Goal: Find specific page/section: Find specific page/section

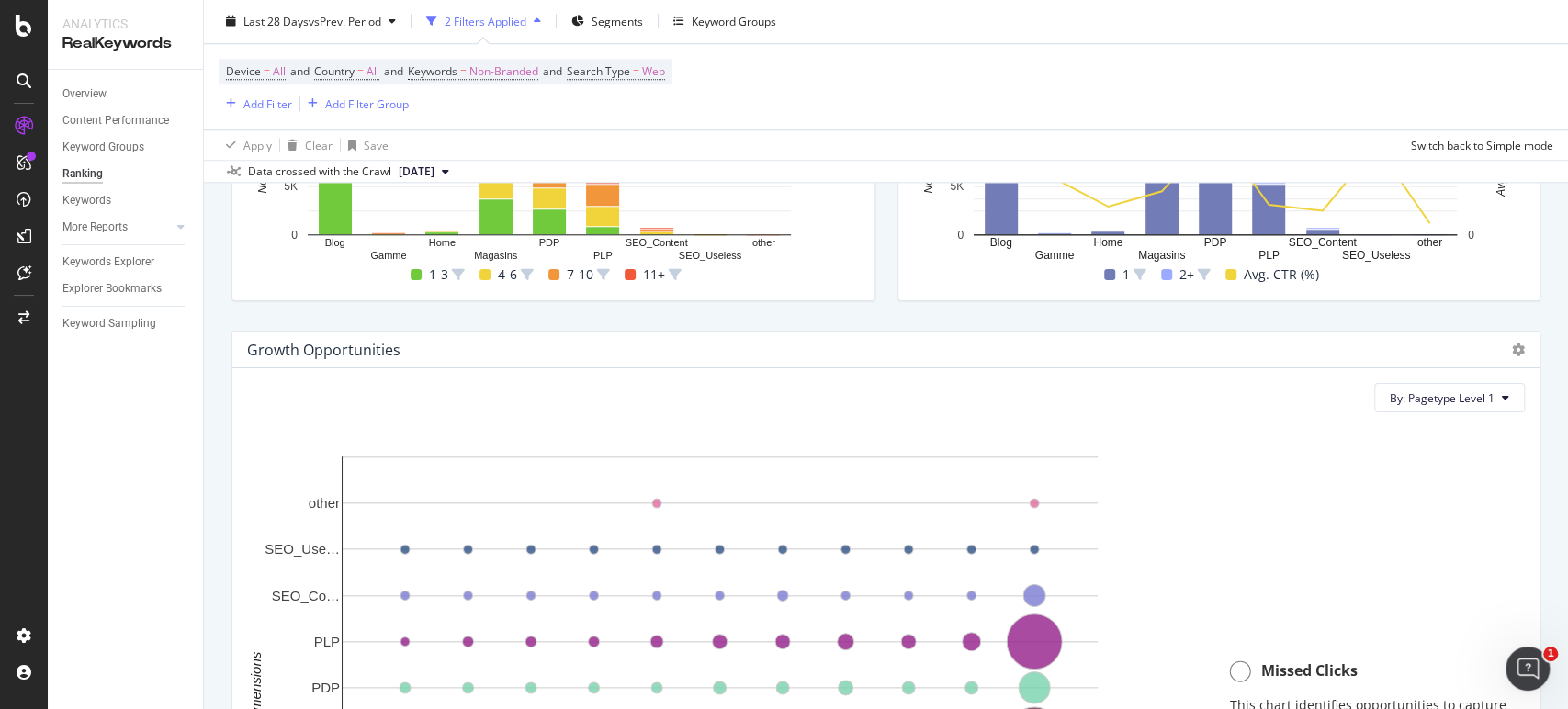
scroll to position [1084, 0]
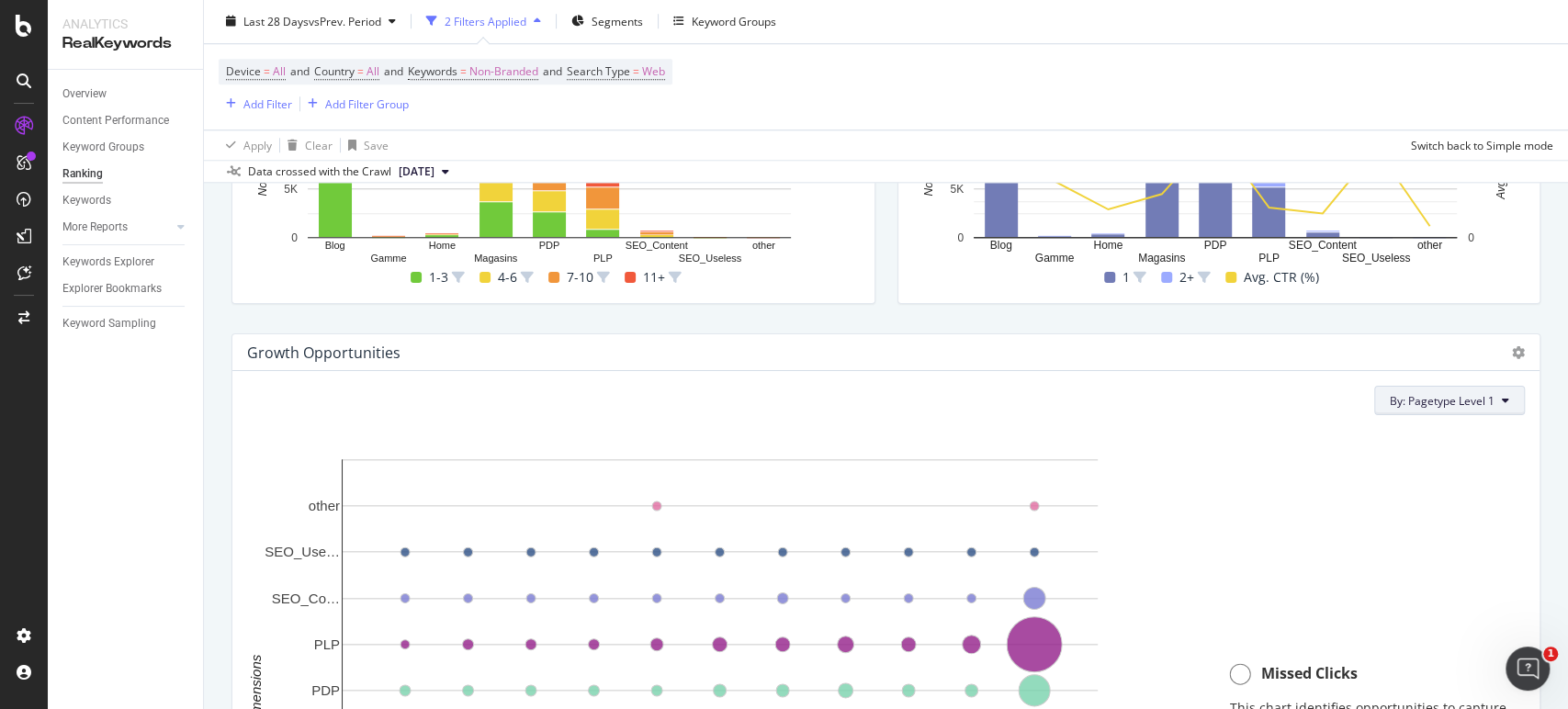
click at [1461, 394] on span "By: Pagetype Level 1" at bounding box center [1442, 401] width 104 height 16
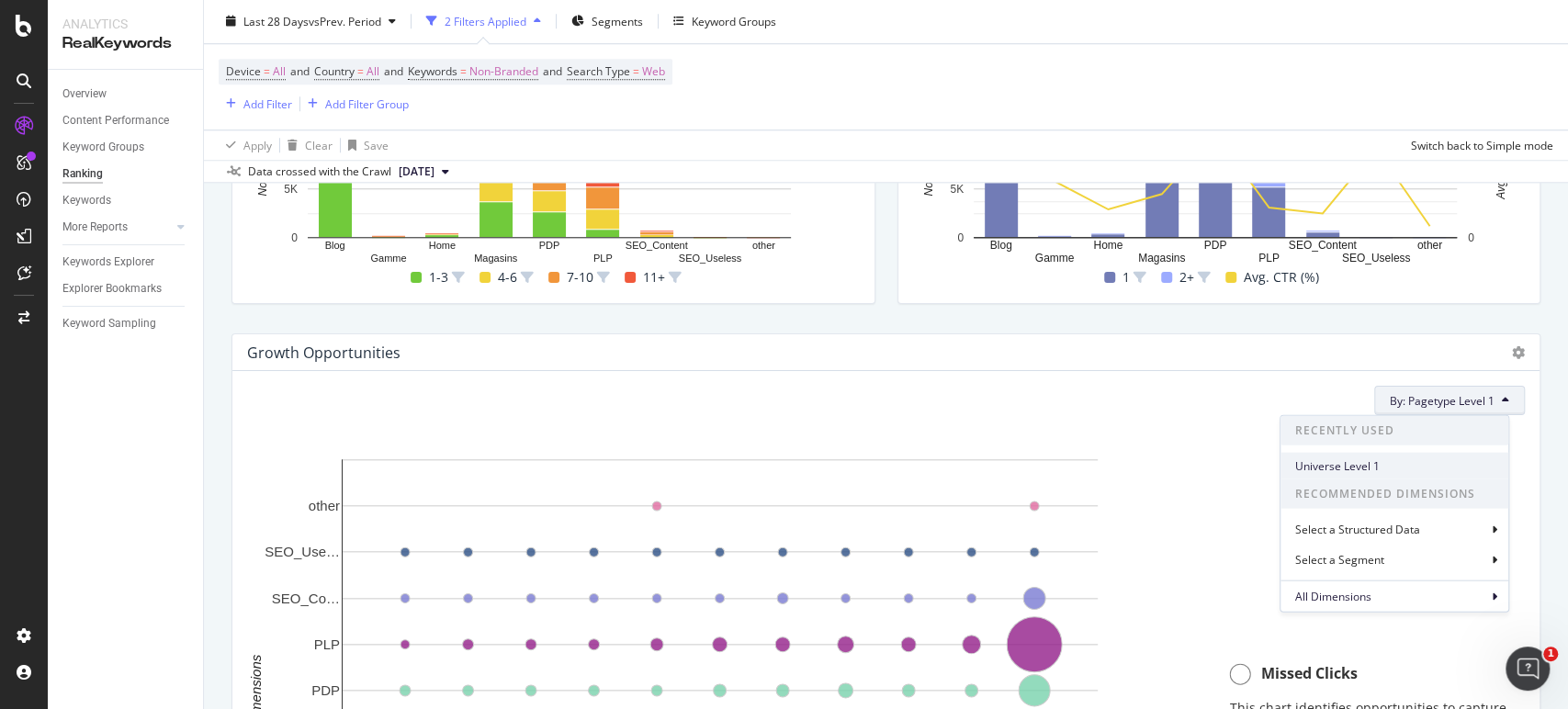
click at [1375, 471] on span "Universe Level 1" at bounding box center [1394, 465] width 198 height 17
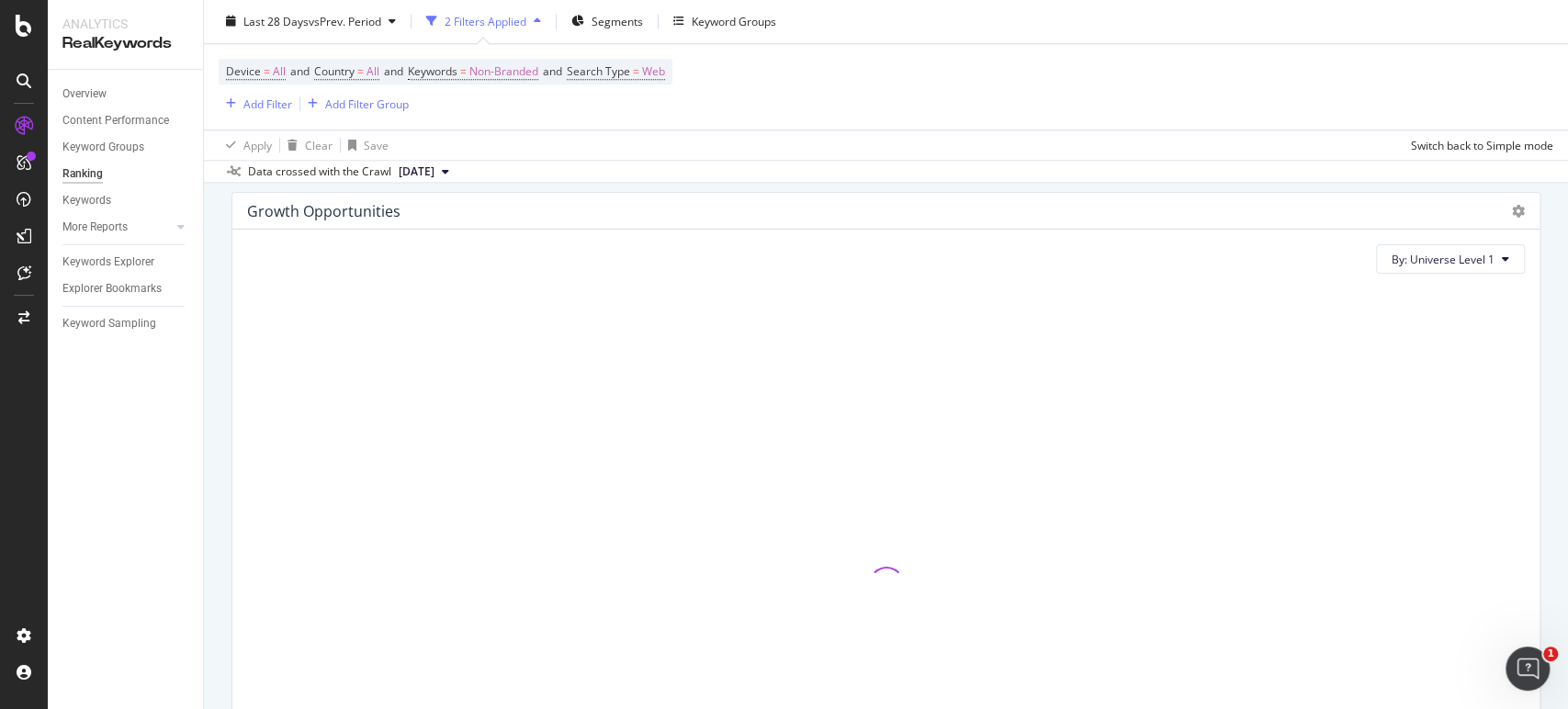
scroll to position [1198, 0]
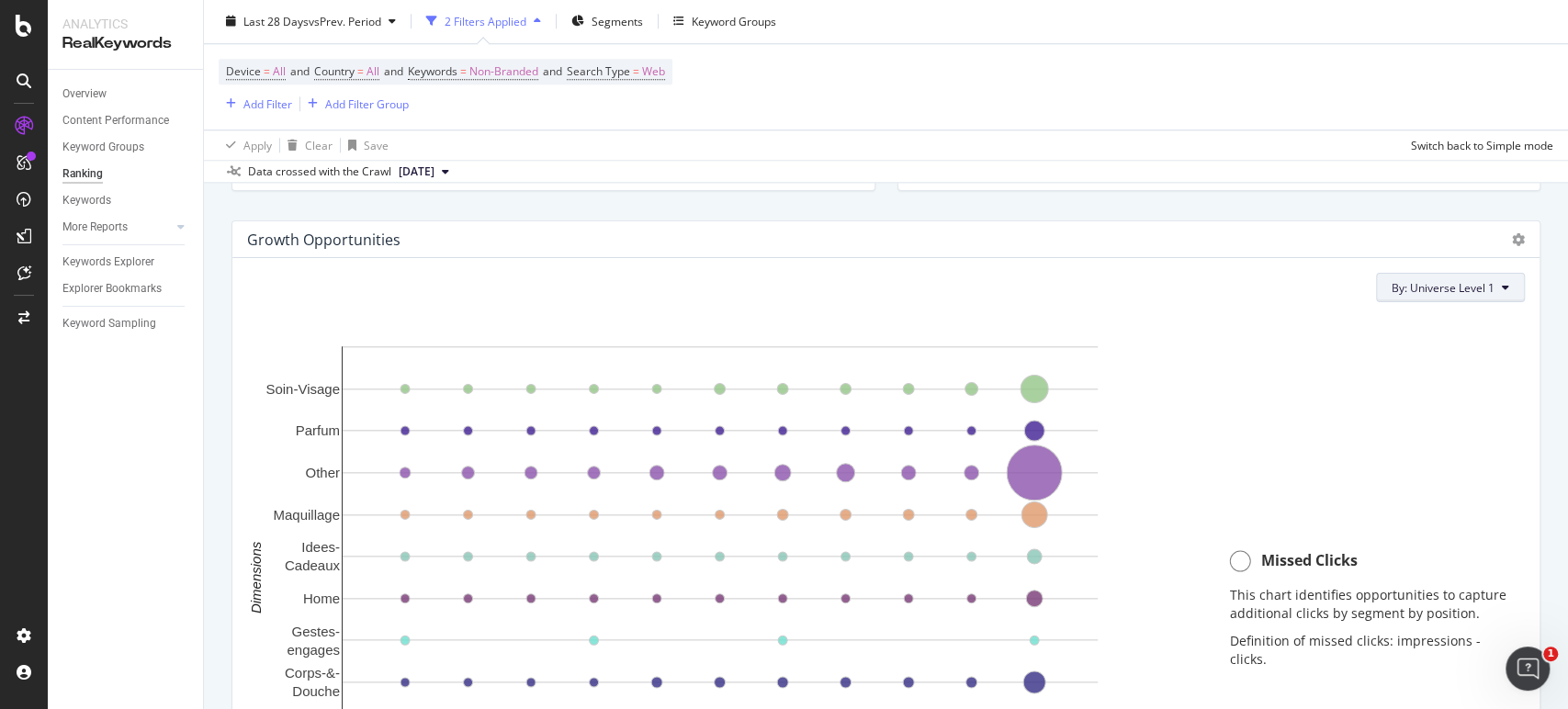
click at [1455, 286] on span "By: Universe Level 1" at bounding box center [1442, 288] width 102 height 16
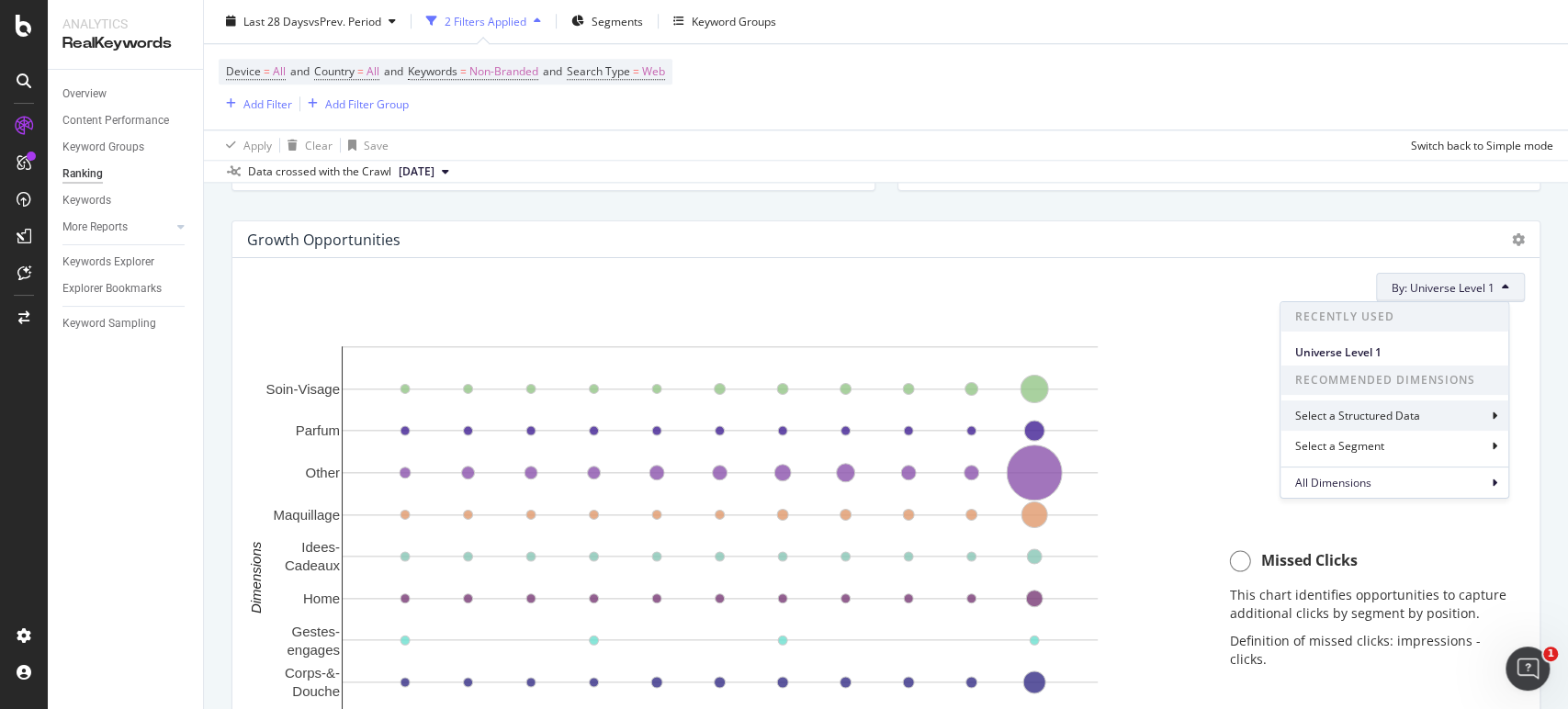
click at [1426, 423] on div "Select a Structured Data" at bounding box center [1395, 415] width 228 height 30
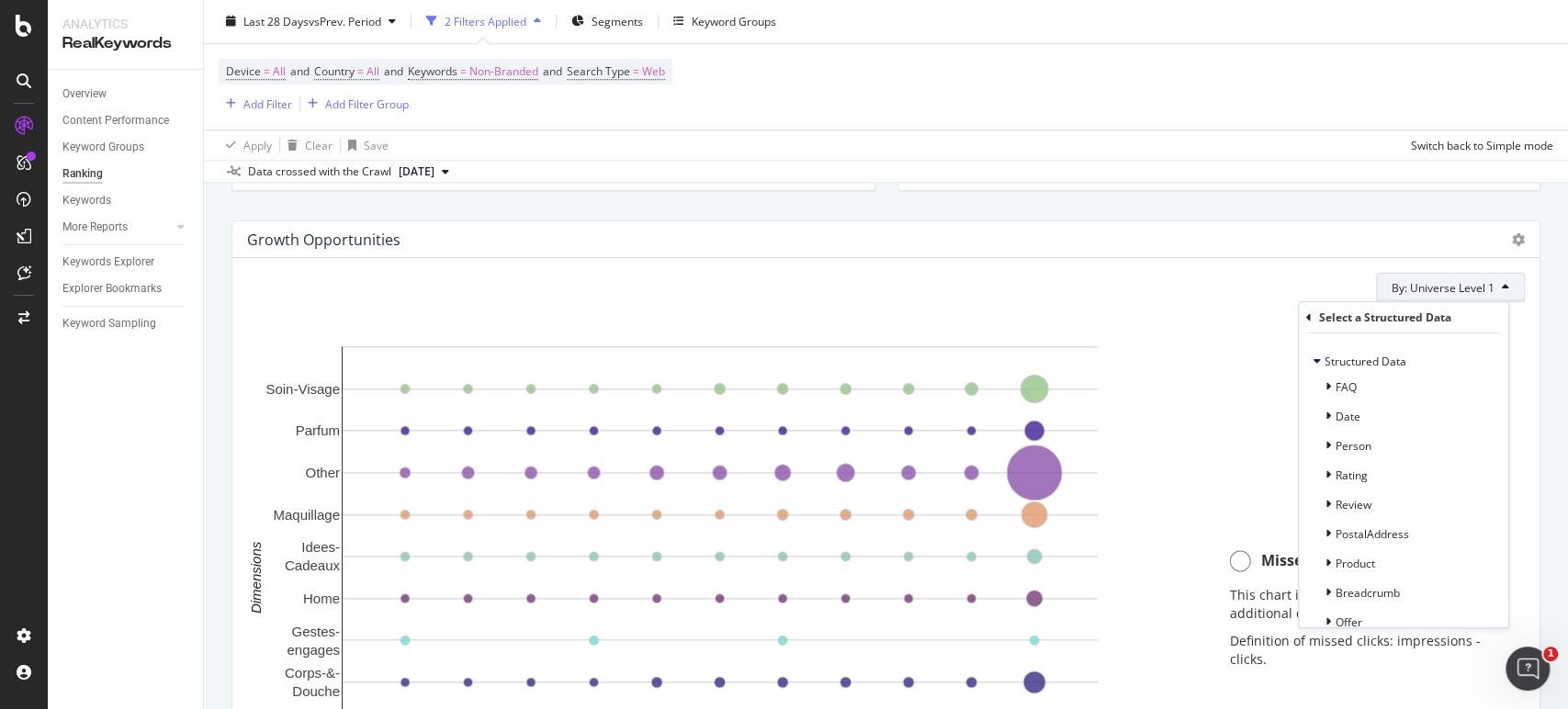
click at [1308, 312] on icon at bounding box center [1309, 317] width 6 height 11
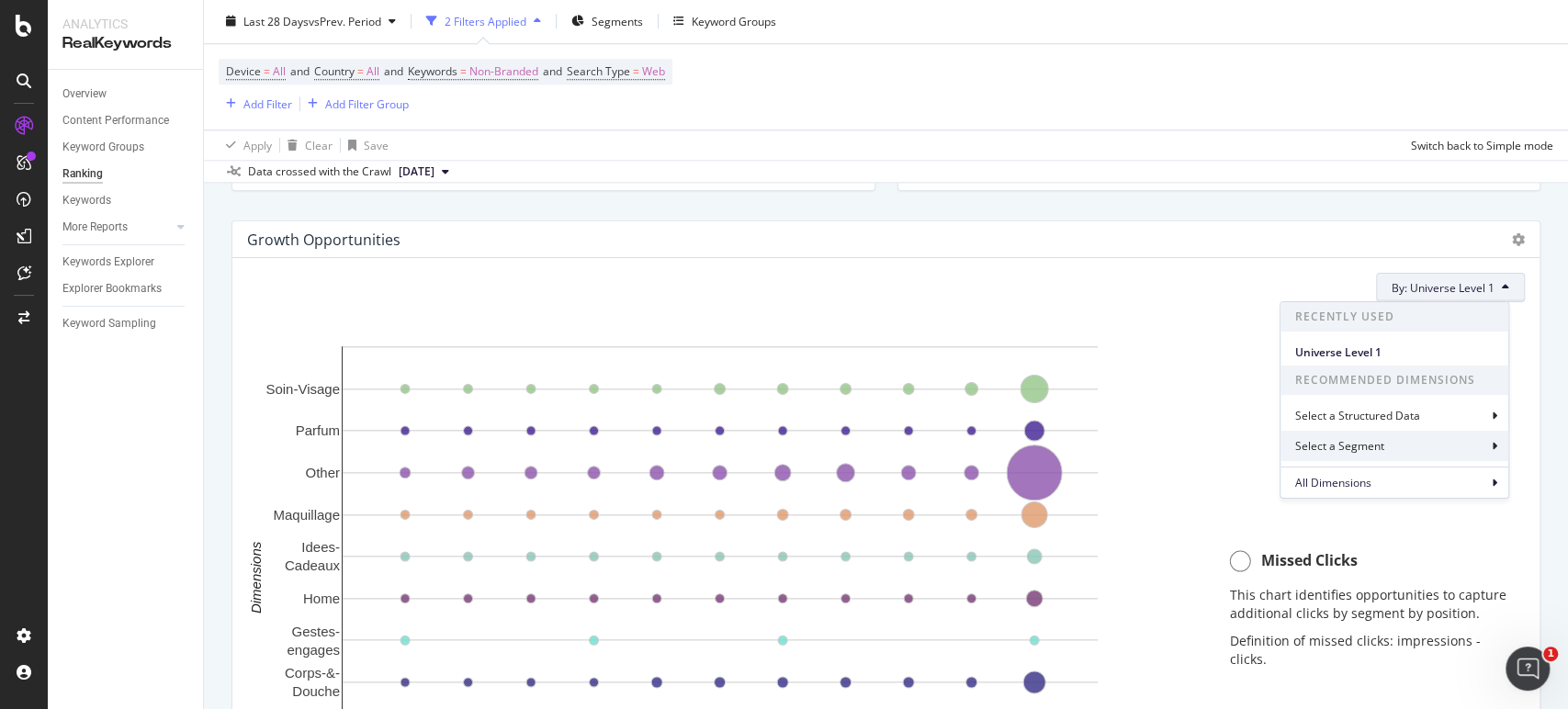
click at [1340, 447] on div "Select a Segment" at bounding box center [1342, 446] width 93 height 16
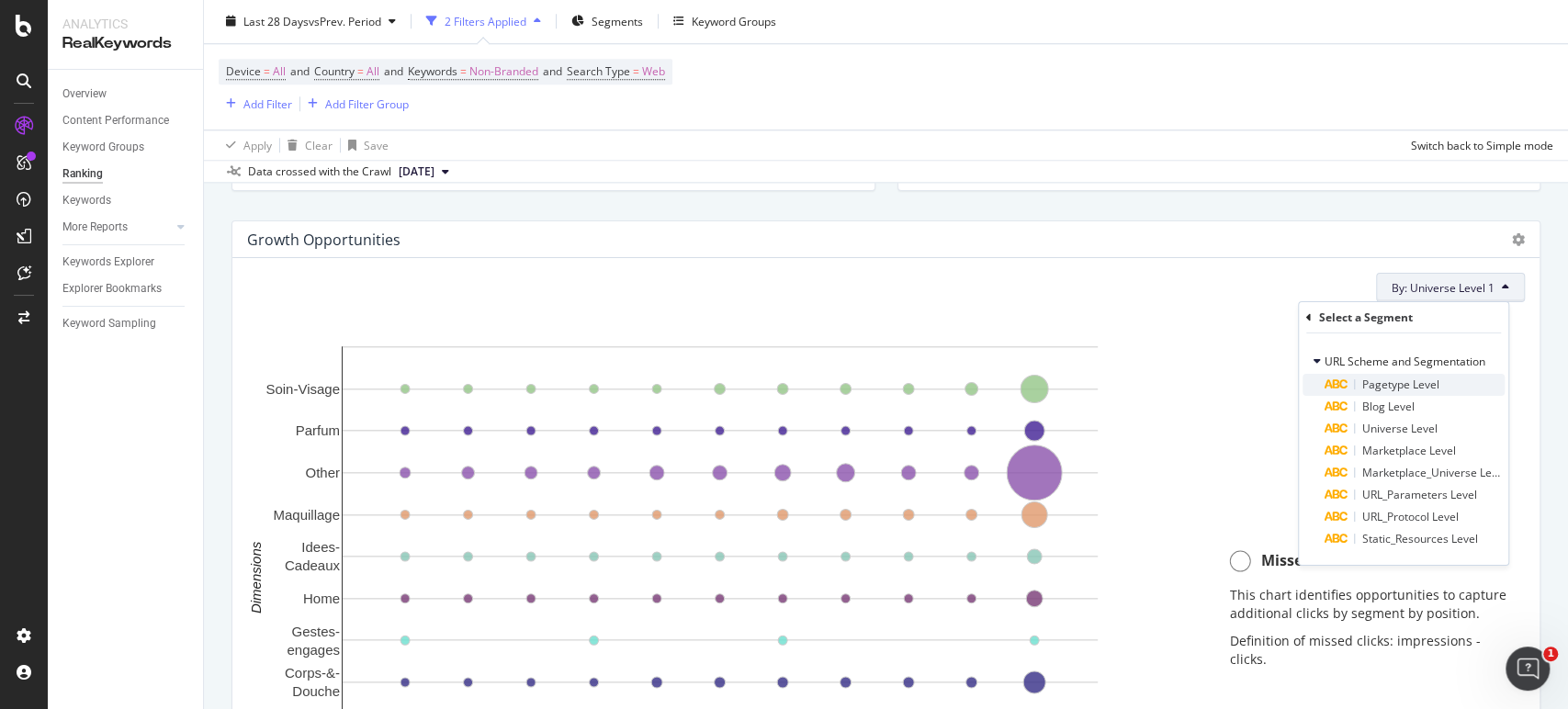
click at [1415, 383] on span "Pagetype Level" at bounding box center [1400, 384] width 77 height 16
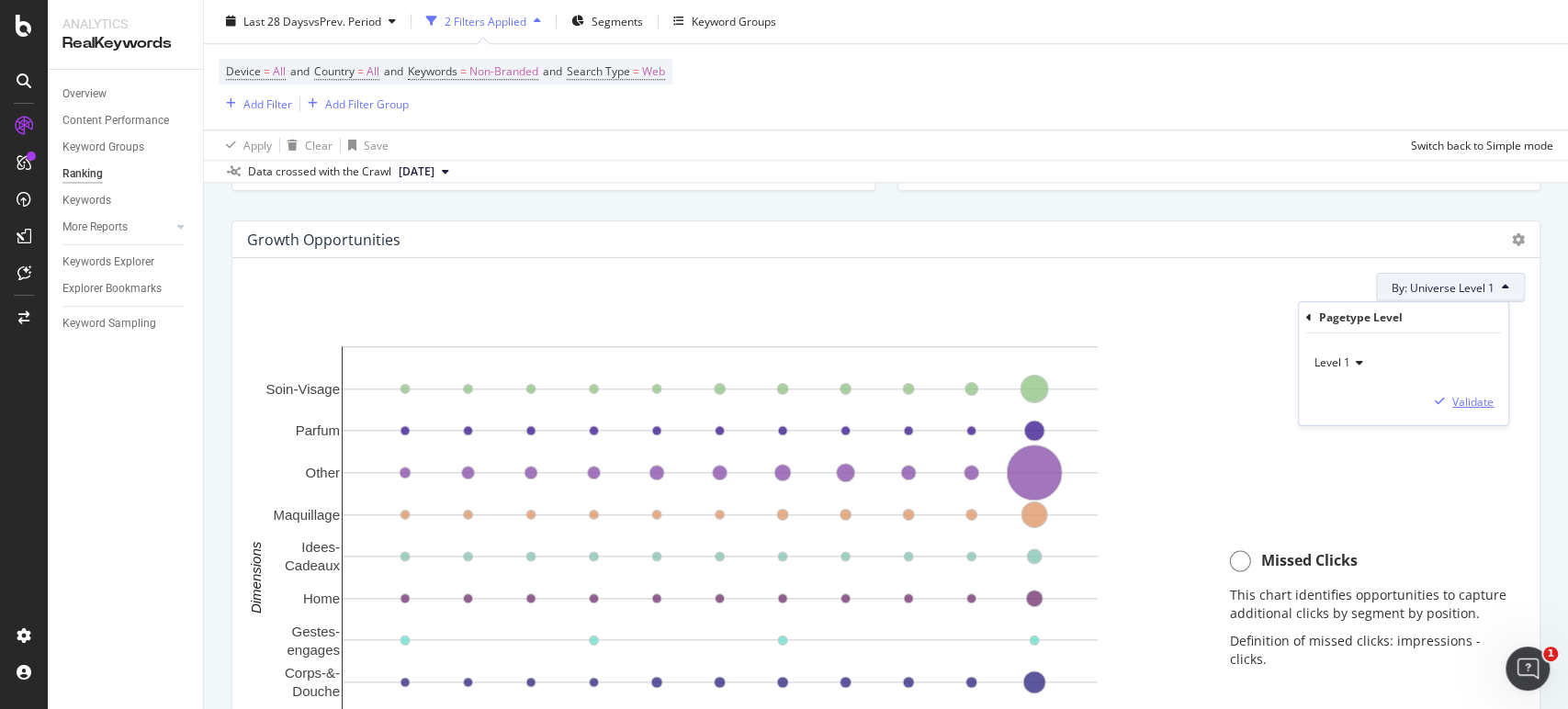
click at [1469, 405] on div "Validate" at bounding box center [1473, 402] width 41 height 16
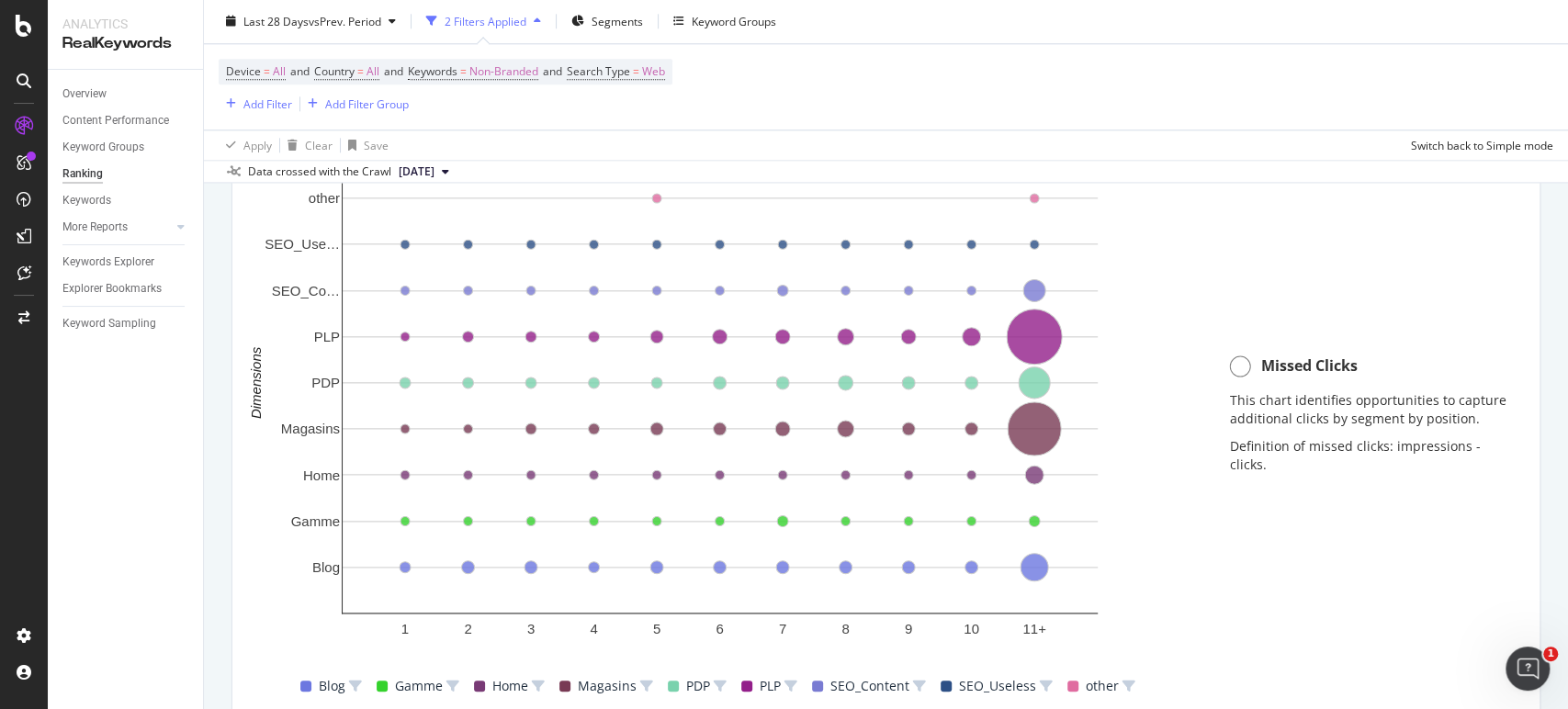
scroll to position [1389, 0]
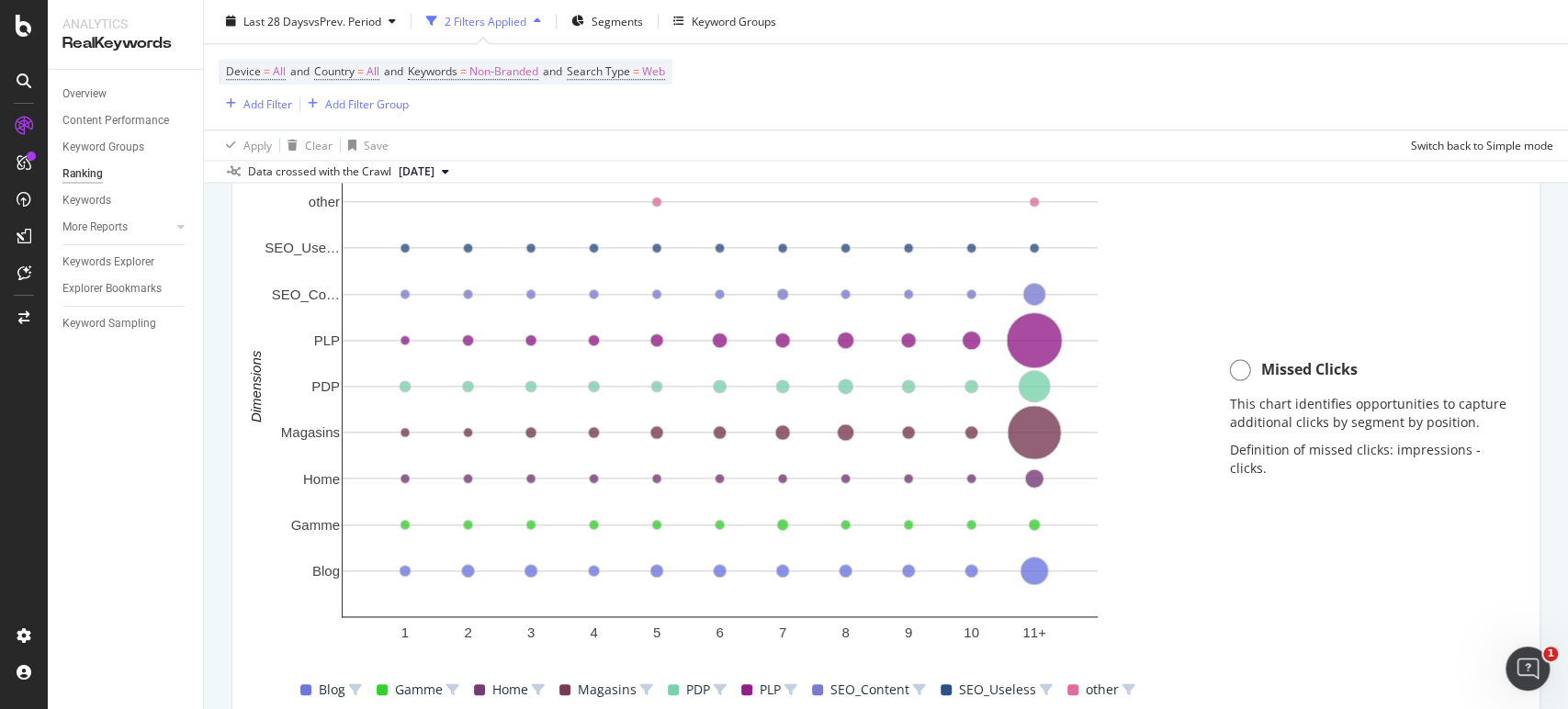
click at [1231, 369] on circle at bounding box center [1240, 370] width 20 height 20
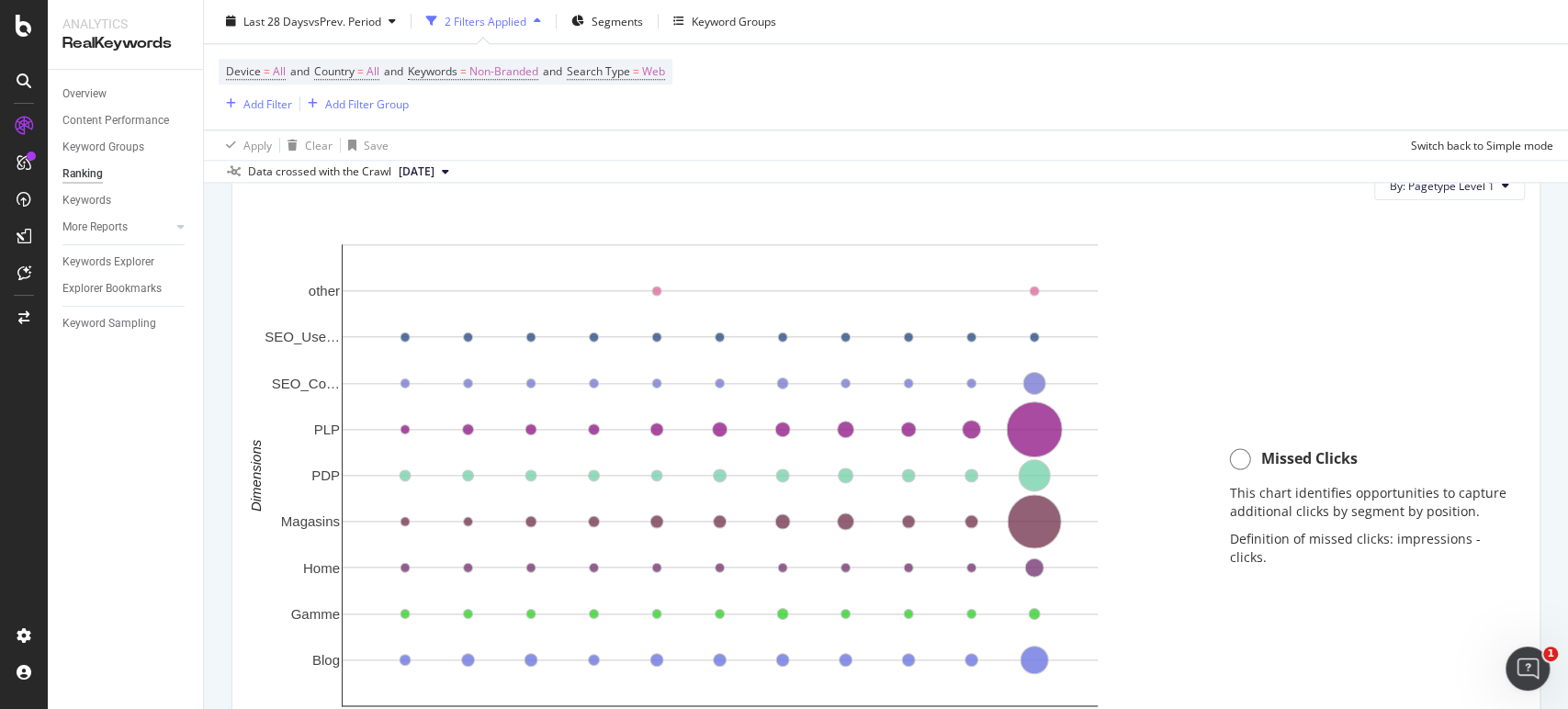
scroll to position [1296, 0]
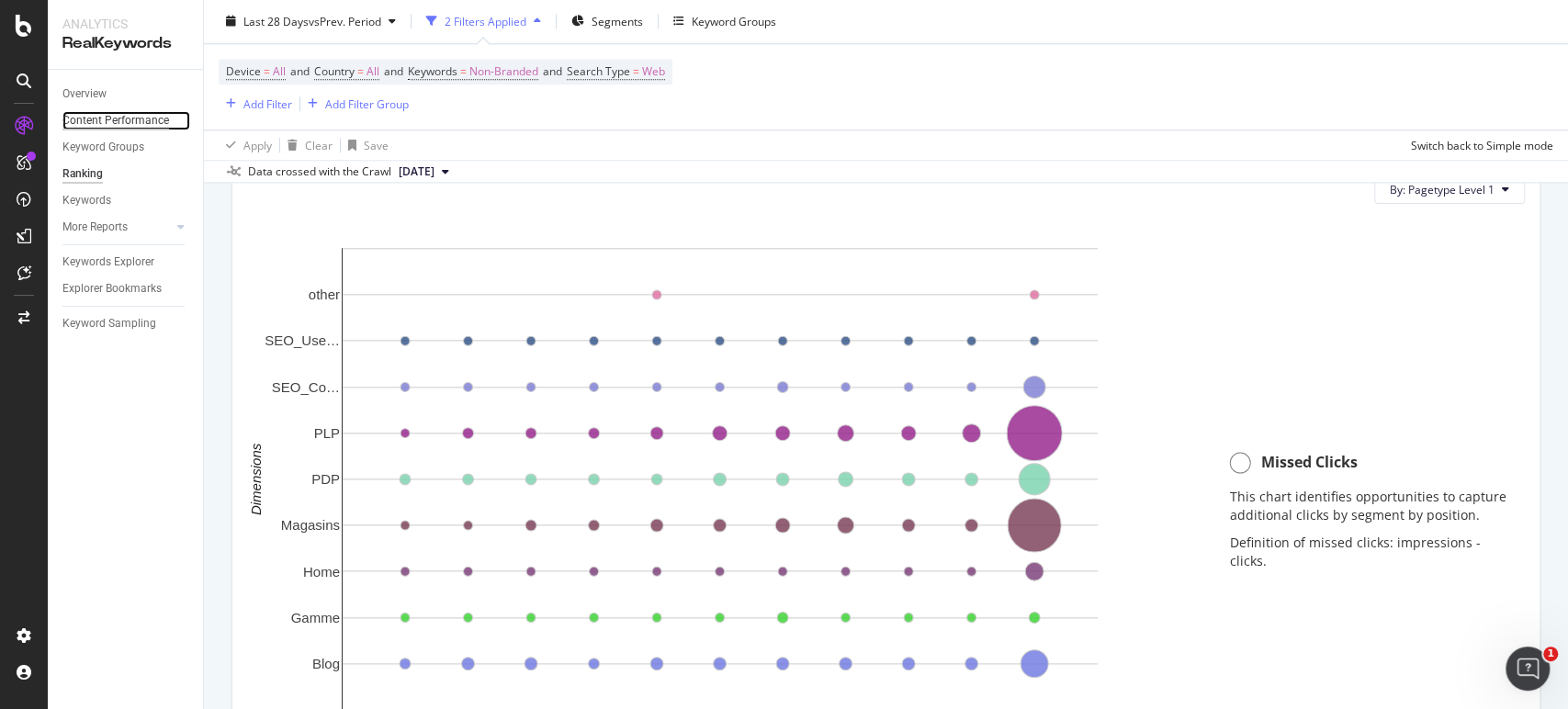
click at [97, 117] on div "Content Performance" at bounding box center [115, 121] width 106 height 20
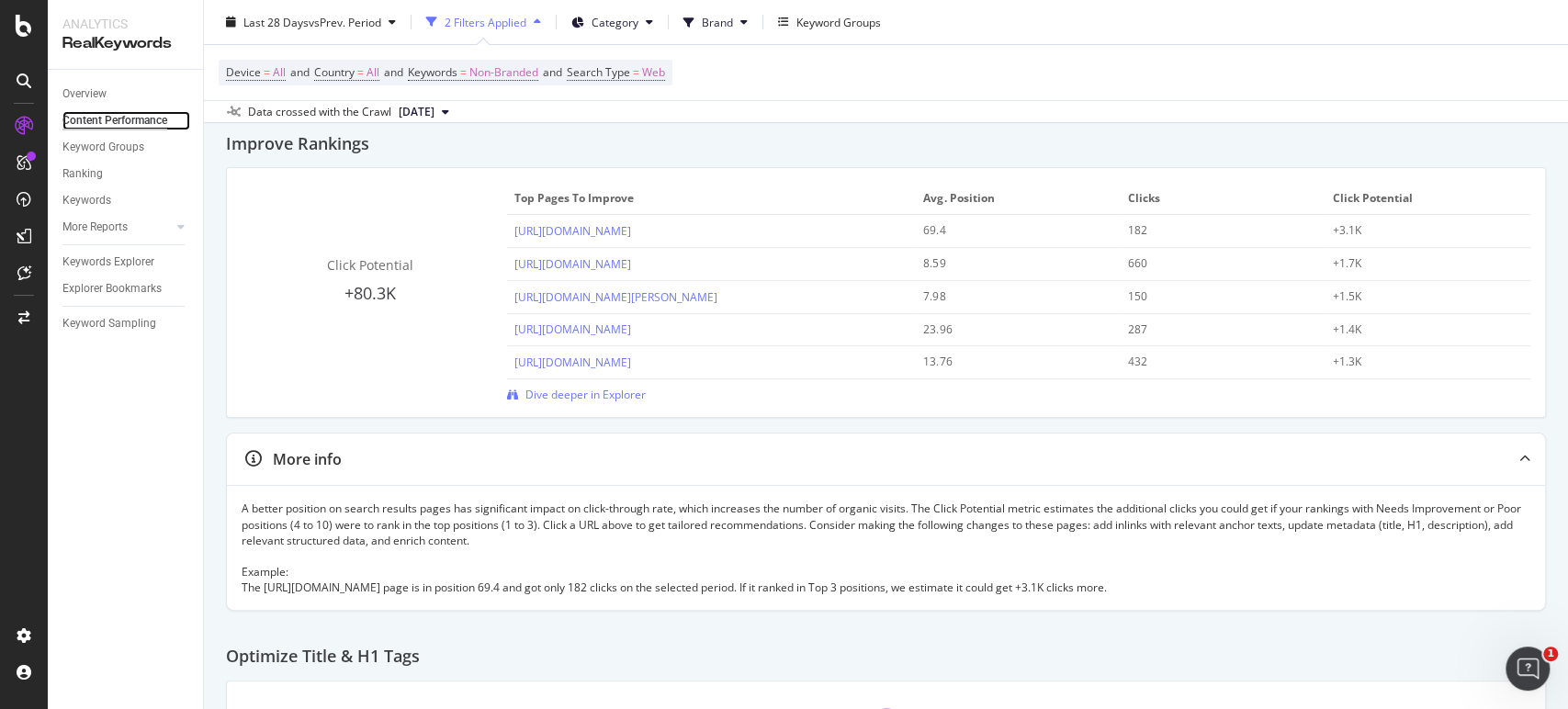
scroll to position [183, 0]
